Goal: Navigation & Orientation: Find specific page/section

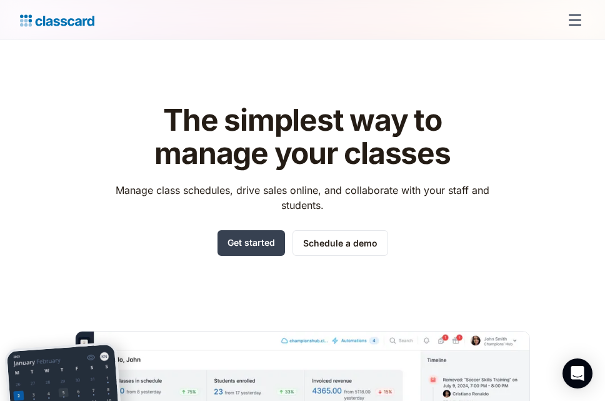
click at [21, 22] on img "home" at bounding box center [57, 21] width 74 height 18
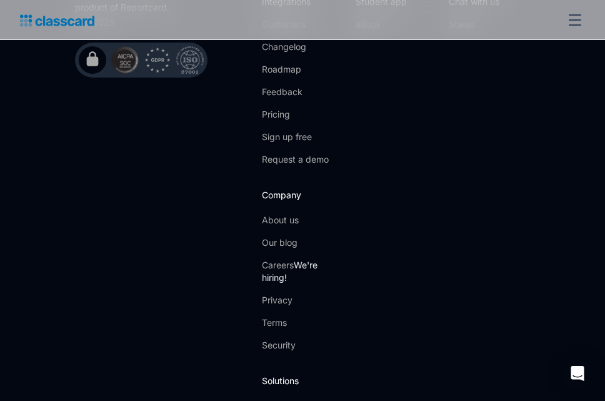
scroll to position [4798, 0]
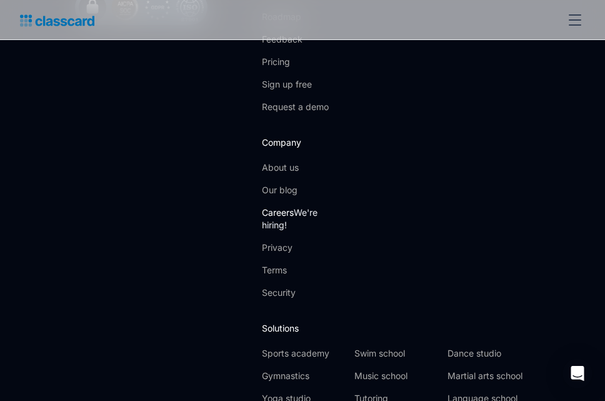
click at [276, 206] on link "Careers We're hiring!" at bounding box center [302, 218] width 81 height 25
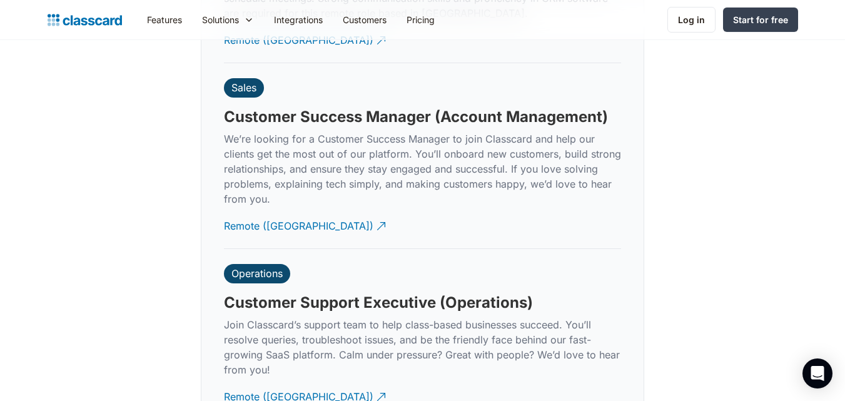
scroll to position [3501, 0]
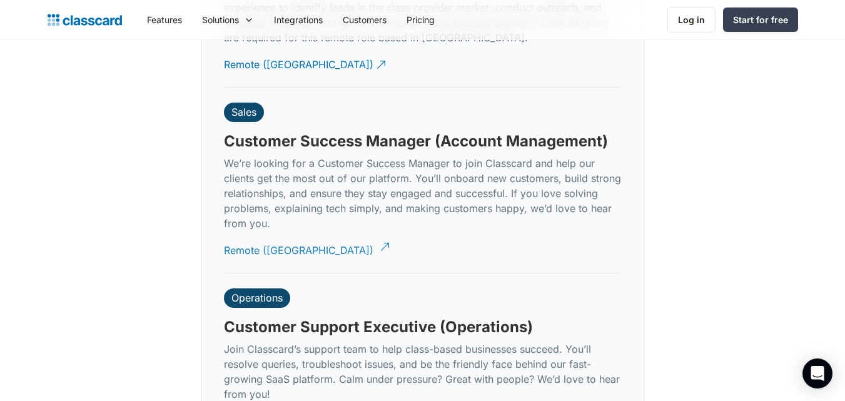
click at [279, 233] on div "Remote (India)" at bounding box center [298, 245] width 149 height 24
